Goal: Task Accomplishment & Management: Manage account settings

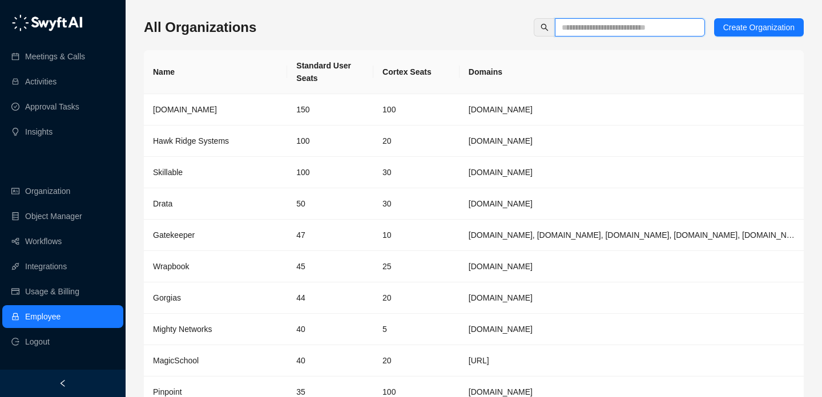
click at [613, 30] on input "text" at bounding box center [625, 27] width 127 height 13
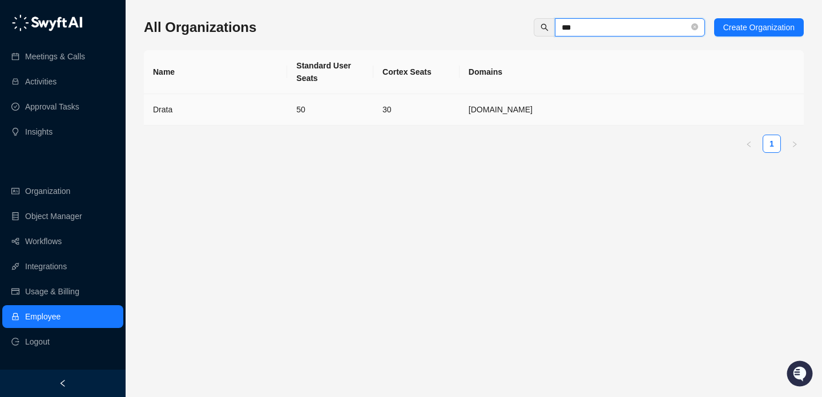
type input "***"
click at [204, 111] on div "Drata" at bounding box center [215, 109] width 125 height 13
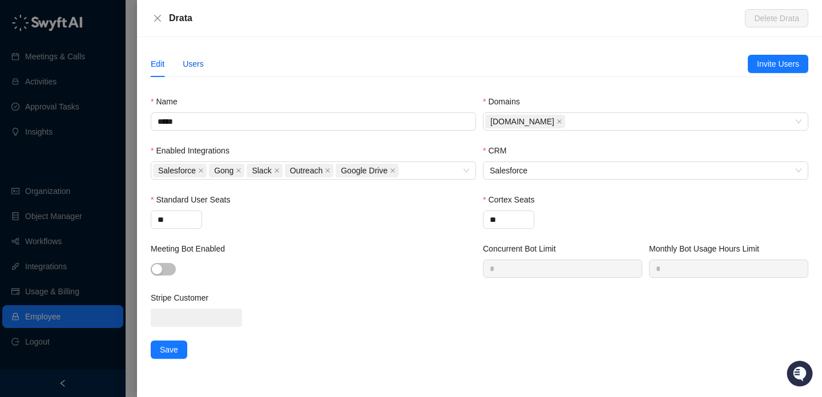
click at [192, 66] on div "Users" at bounding box center [193, 64] width 21 height 13
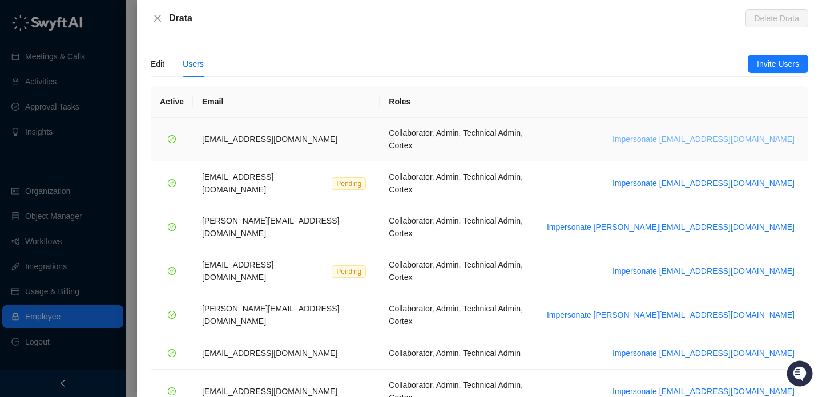
click at [692, 136] on span "Impersonate [EMAIL_ADDRESS][DOMAIN_NAME]" at bounding box center [704, 139] width 182 height 13
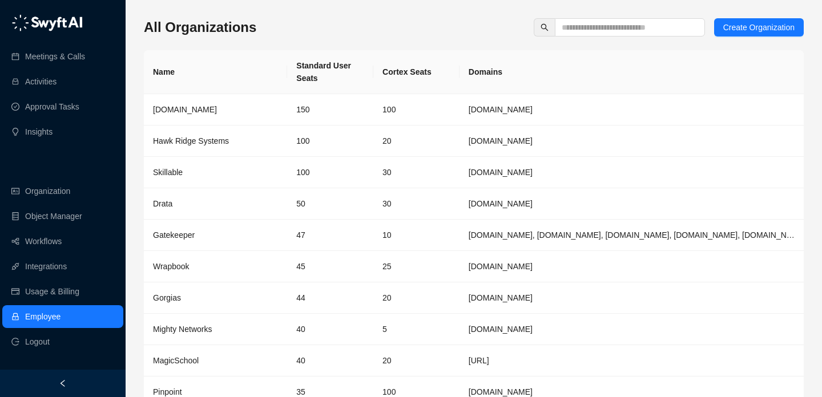
click at [423, 73] on th "Cortex Seats" at bounding box center [416, 72] width 86 height 44
click at [444, 79] on th "Cortex Seats" at bounding box center [416, 72] width 86 height 44
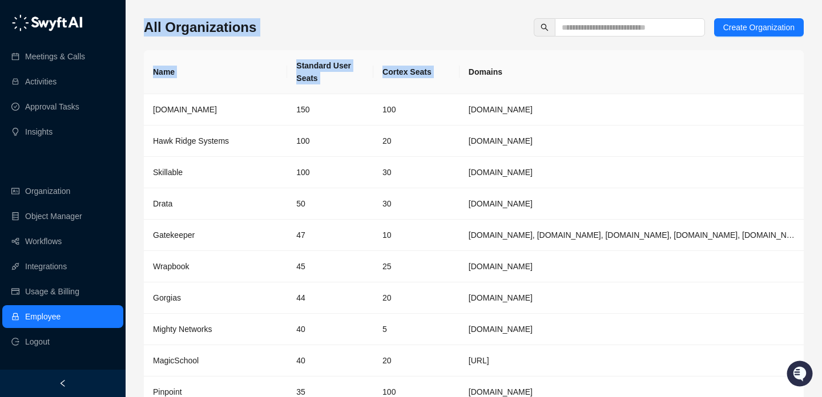
drag, startPoint x: 444, startPoint y: 79, endPoint x: 370, endPoint y: 3, distance: 106.2
click at [370, 3] on div "All Organizations Create Organization Name Standard User Seats Cortex Seats Dom…" at bounding box center [474, 227] width 697 height 454
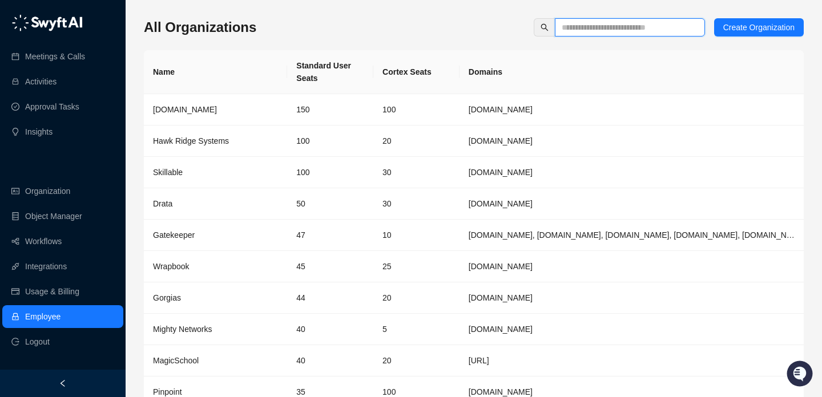
click at [614, 31] on input "text" at bounding box center [625, 27] width 127 height 13
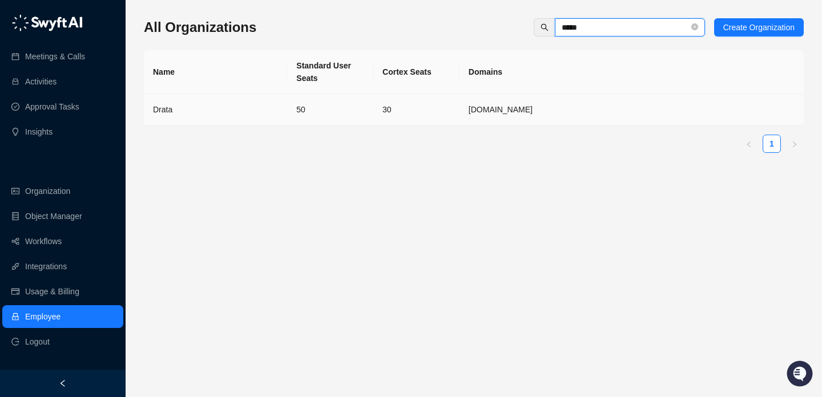
type input "*****"
click at [492, 120] on td "[DOMAIN_NAME]" at bounding box center [632, 109] width 344 height 31
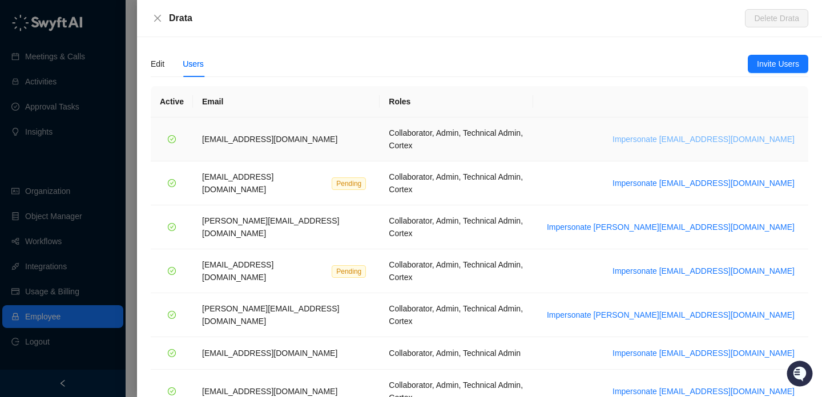
click at [722, 134] on span "Impersonate [EMAIL_ADDRESS][DOMAIN_NAME]" at bounding box center [704, 139] width 182 height 13
